Goal: Information Seeking & Learning: Check status

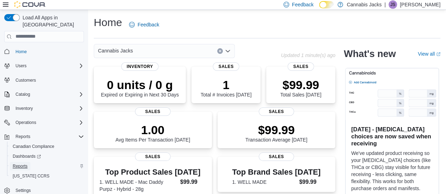
click at [23, 164] on span "Reports" at bounding box center [20, 167] width 15 height 6
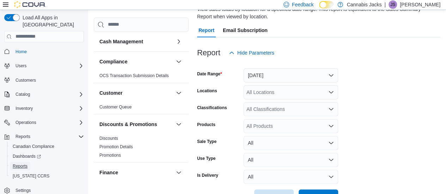
scroll to position [82, 0]
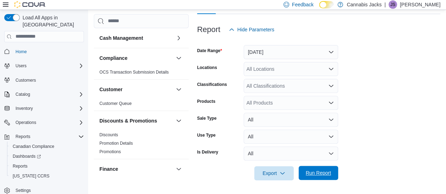
click at [316, 173] on span "Run Report" at bounding box center [318, 173] width 25 height 7
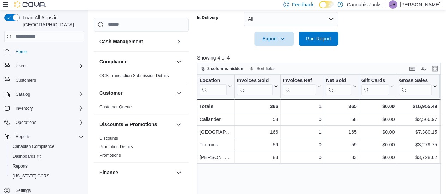
scroll to position [217, 0]
